Goal: Find contact information: Obtain details needed to contact an individual or organization

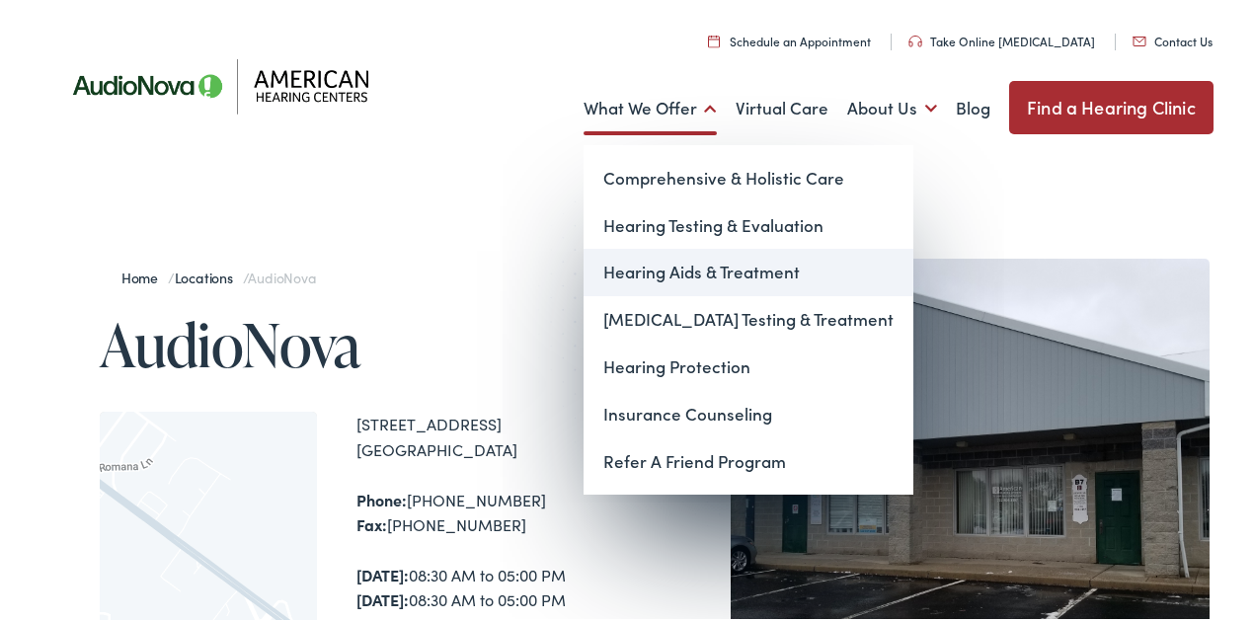
click at [723, 269] on link "Hearing Aids & Treatment" at bounding box center [748, 270] width 330 height 47
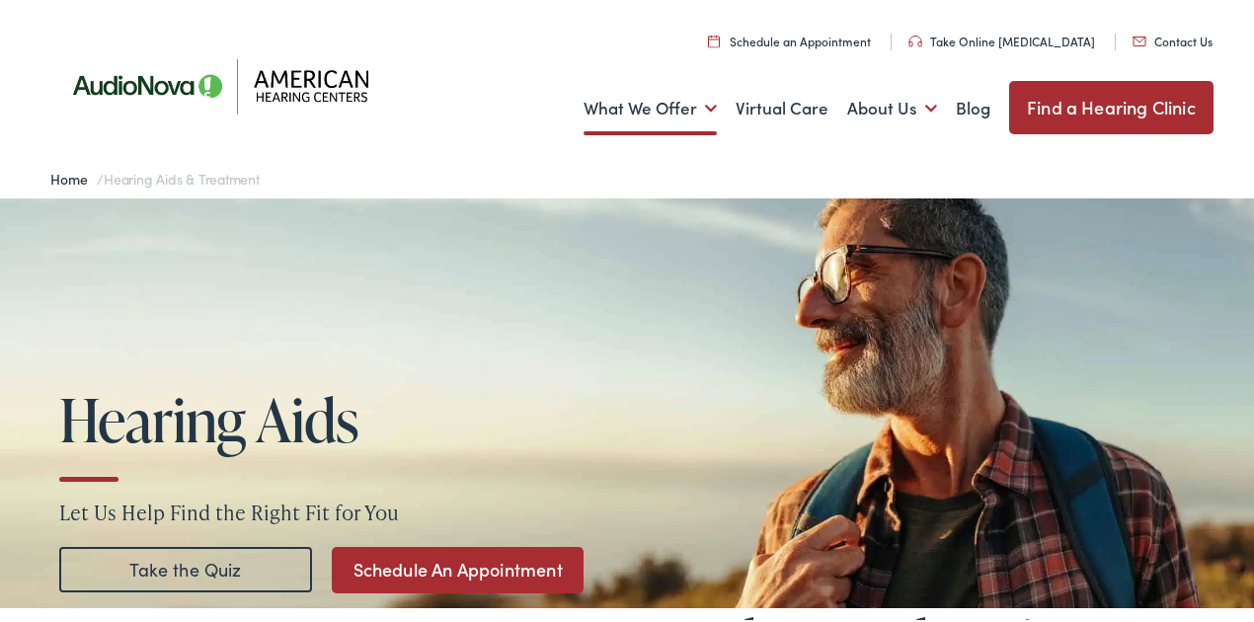
click at [1160, 38] on link "Contact Us" at bounding box center [1172, 39] width 80 height 17
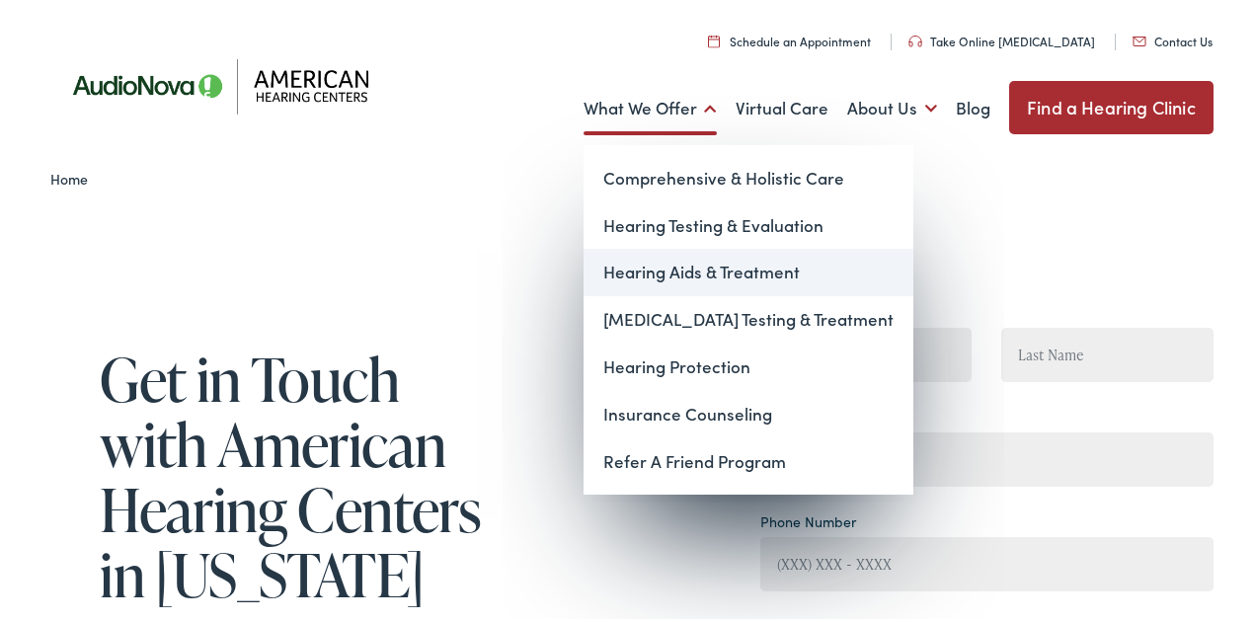
click at [670, 270] on link "Hearing Aids & Treatment" at bounding box center [748, 270] width 330 height 47
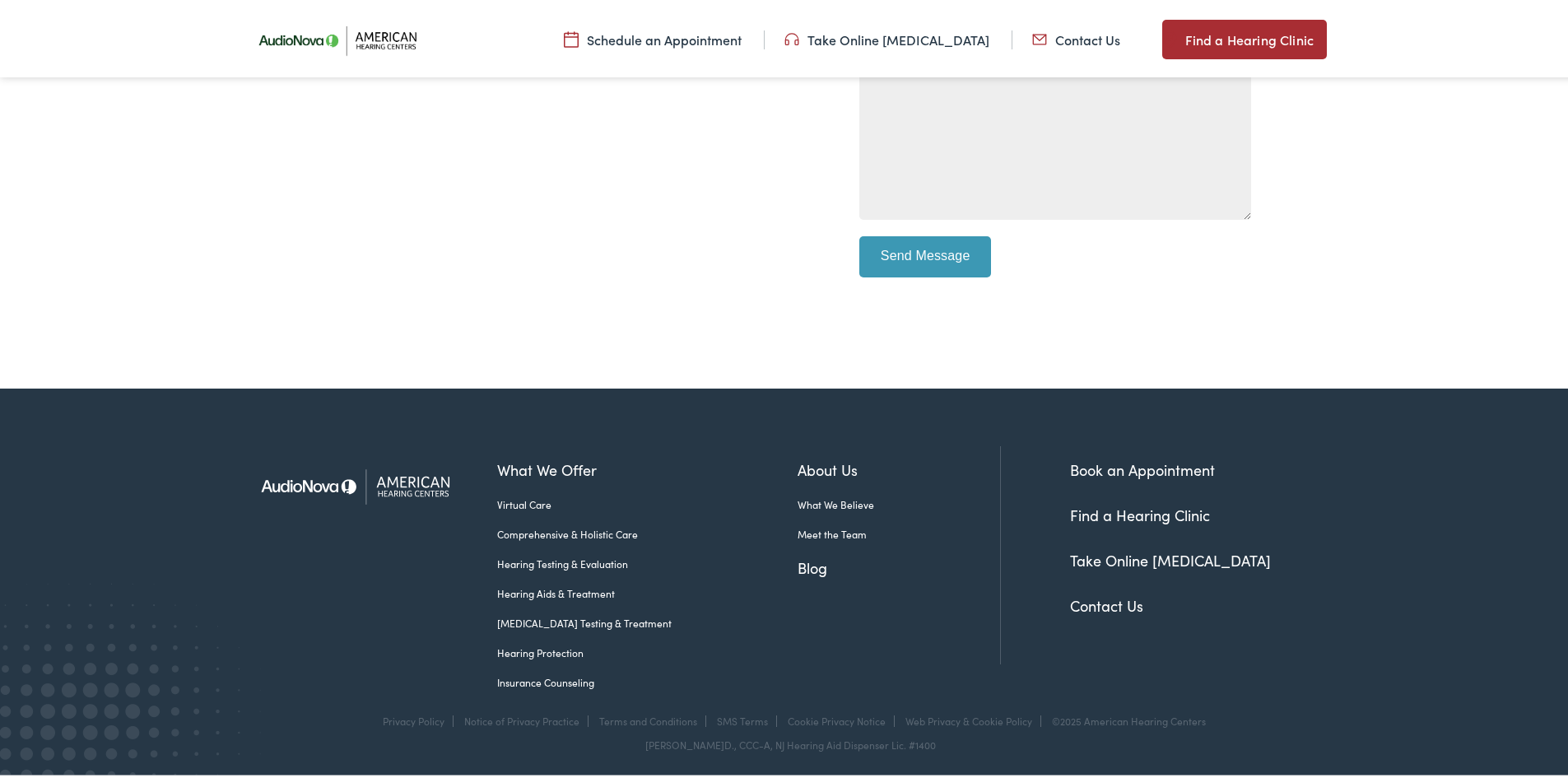
scroll to position [663, 0]
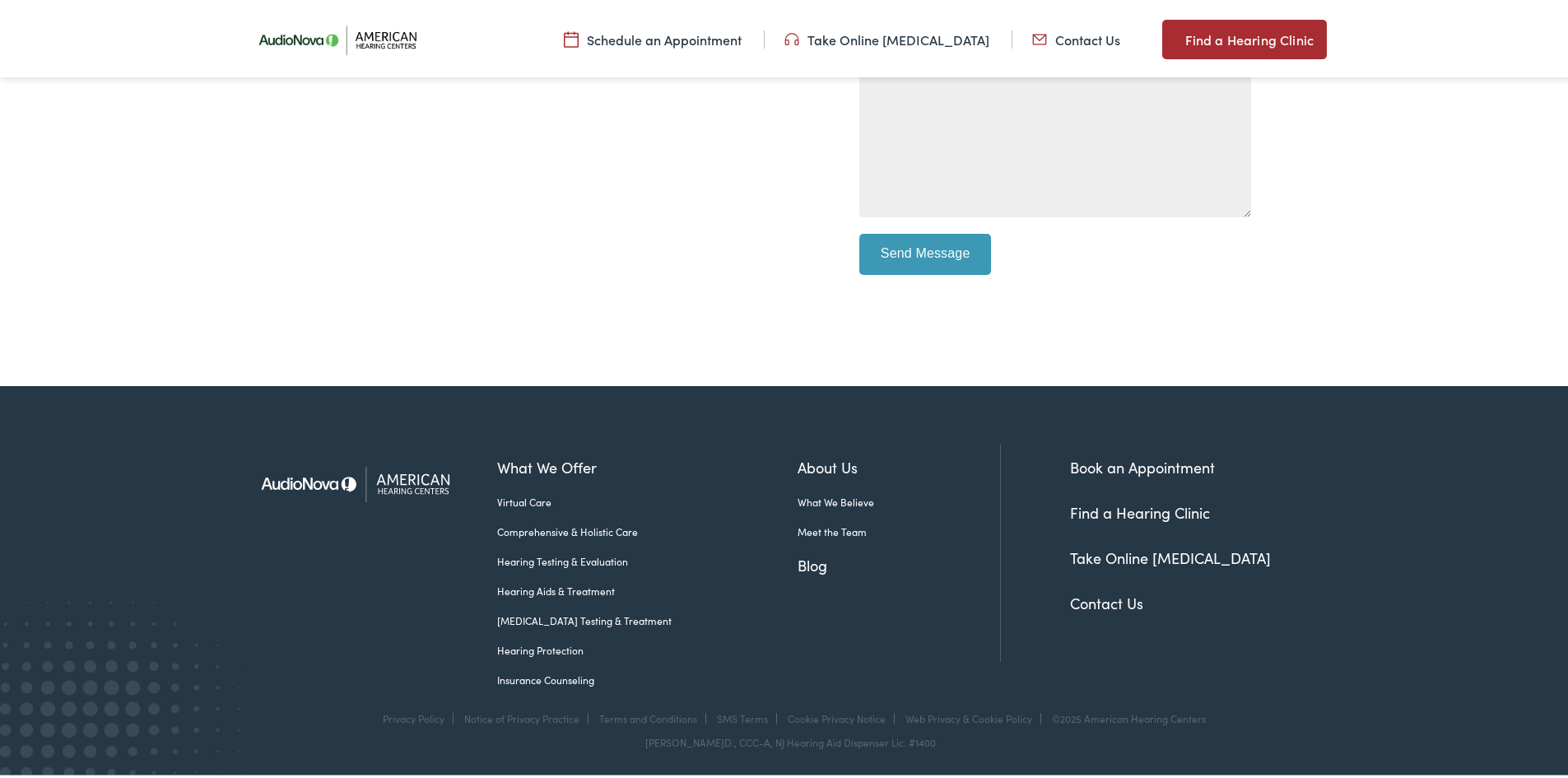
click at [1044, 518] on link "Contact Us" at bounding box center [1106, 600] width 73 height 21
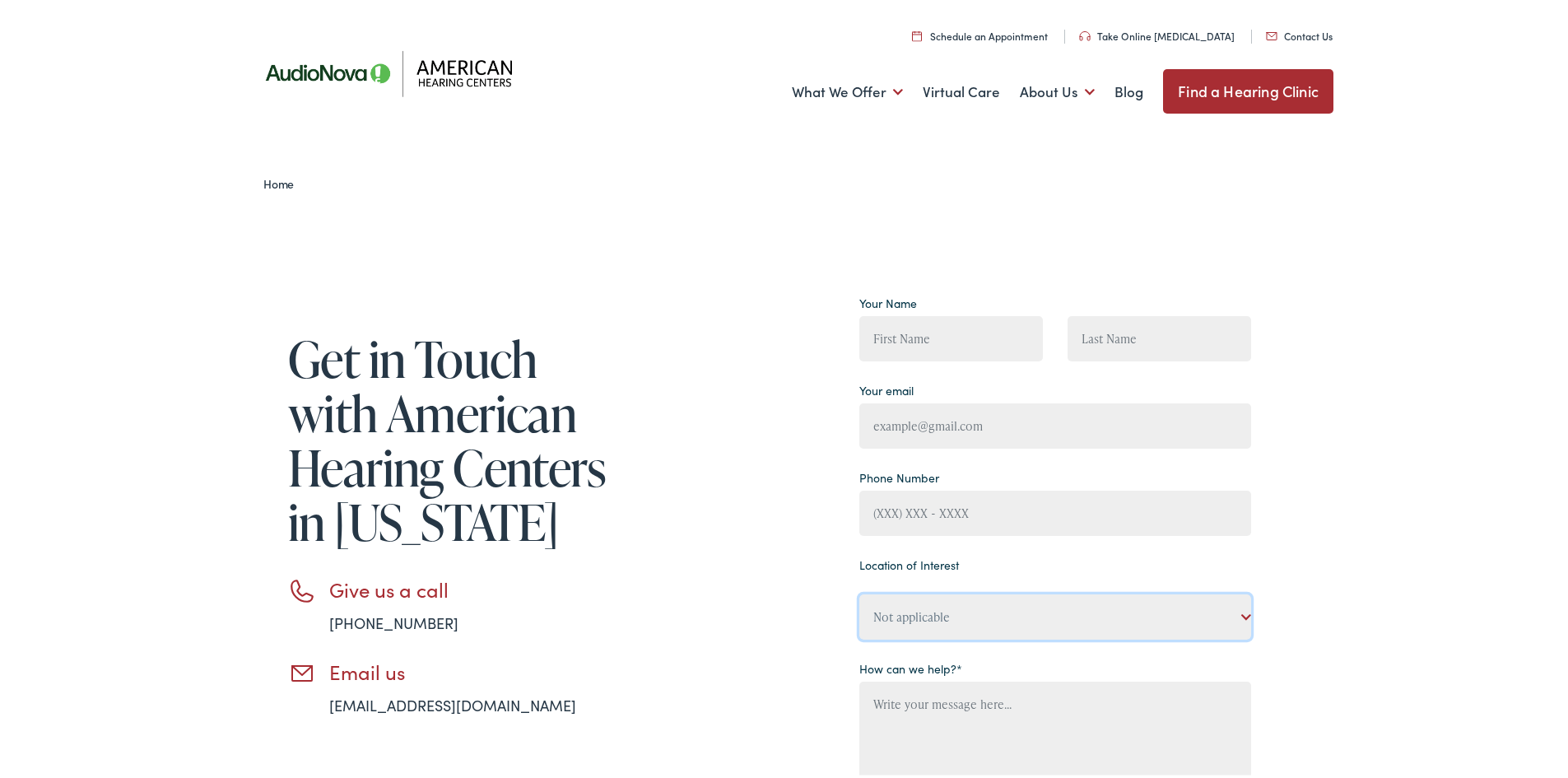
click at [1240, 619] on select "Not applicable American Hearing Centers, [GEOGRAPHIC_DATA] American Hearing Cen…" at bounding box center [1055, 614] width 392 height 45
select select "American Hearing Centers, Toms River"
click at [859, 636] on select "Not applicable American Hearing Centers, [GEOGRAPHIC_DATA] American Hearing Cen…" at bounding box center [1055, 614] width 392 height 45
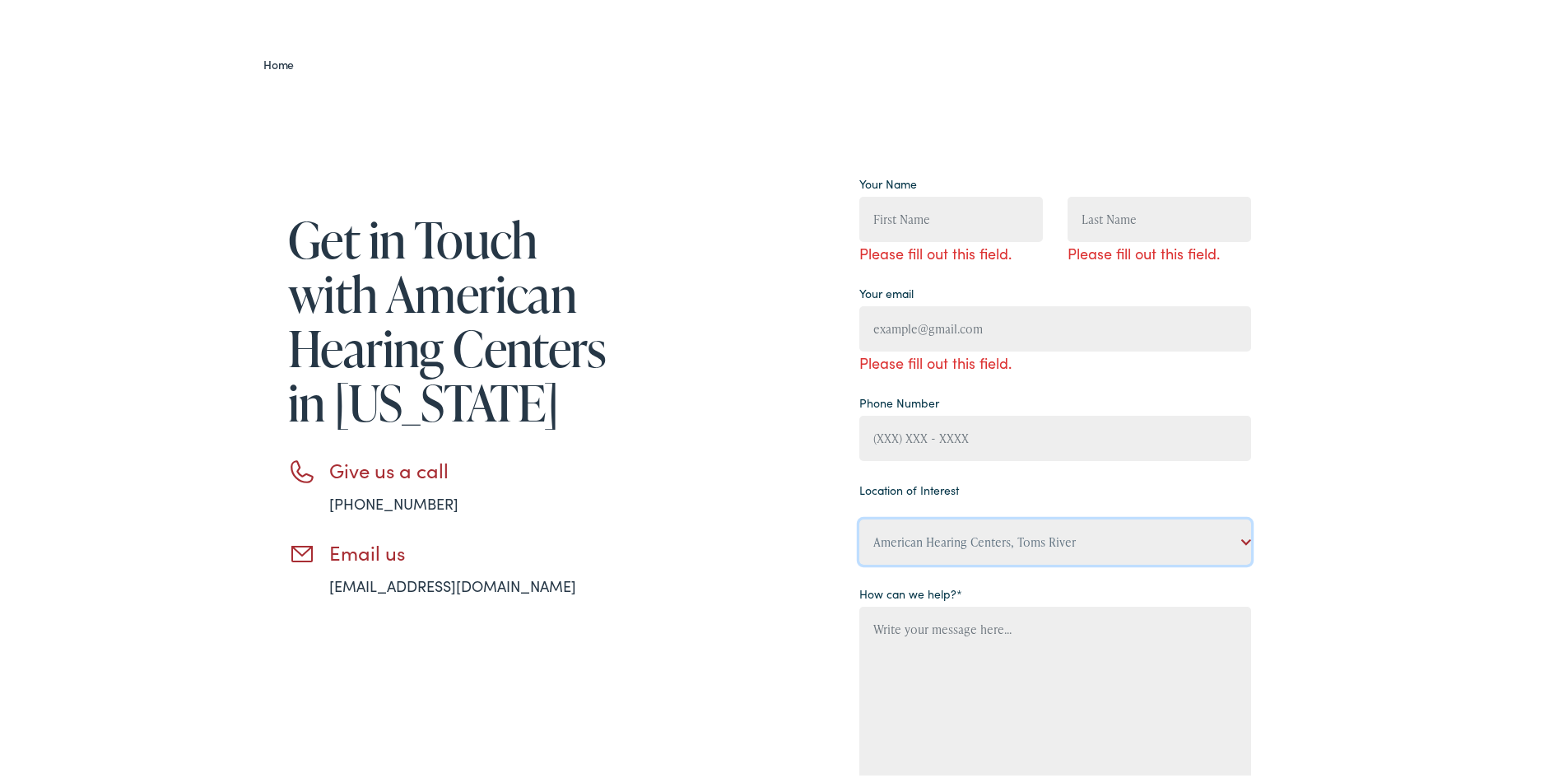
scroll to position [101, 0]
